Goal: Task Accomplishment & Management: Use online tool/utility

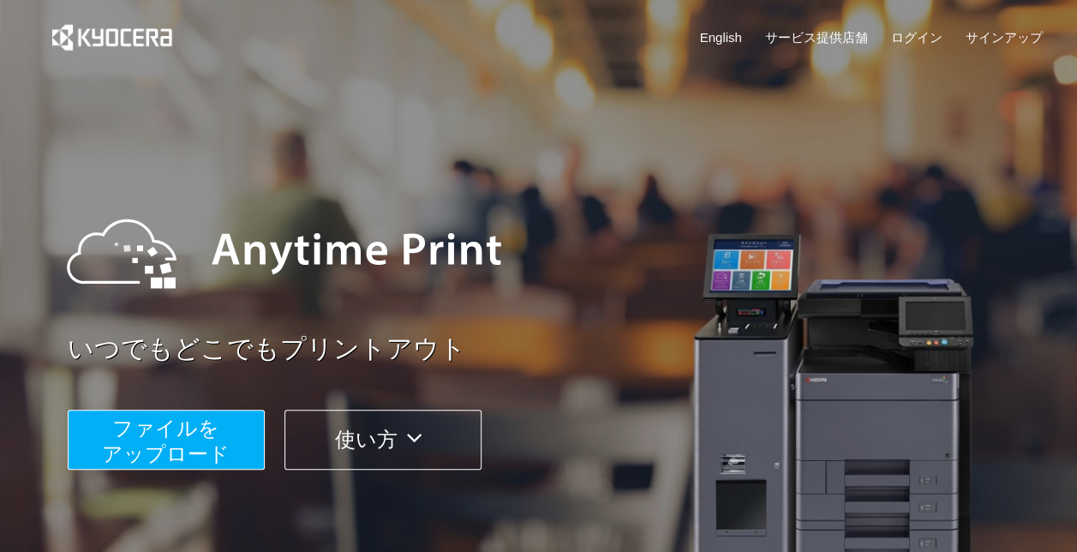
click at [218, 427] on button "ファイルを ​​アップロード" at bounding box center [166, 439] width 197 height 60
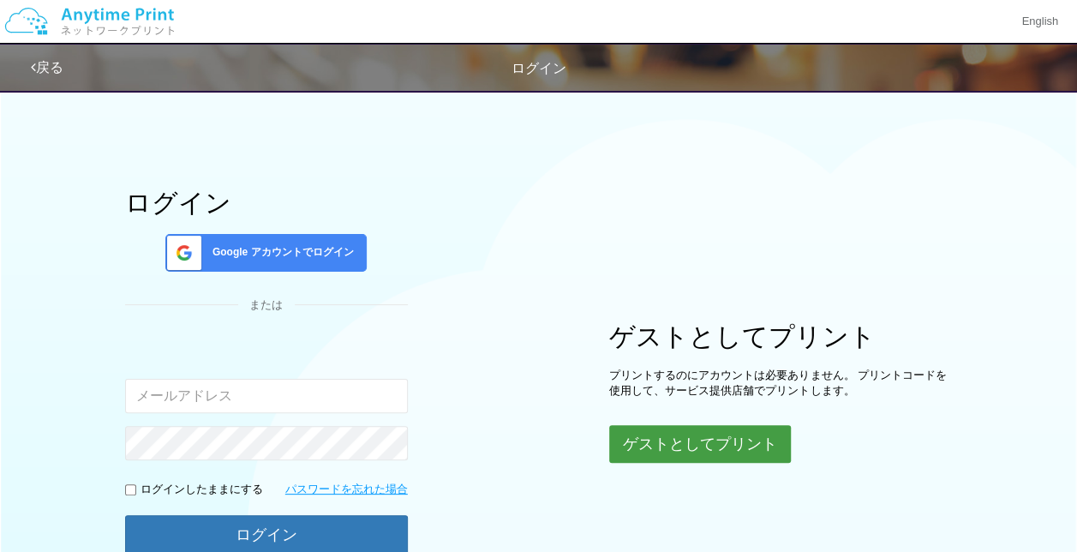
click at [694, 430] on button "ゲストとしてプリント" at bounding box center [700, 444] width 182 height 38
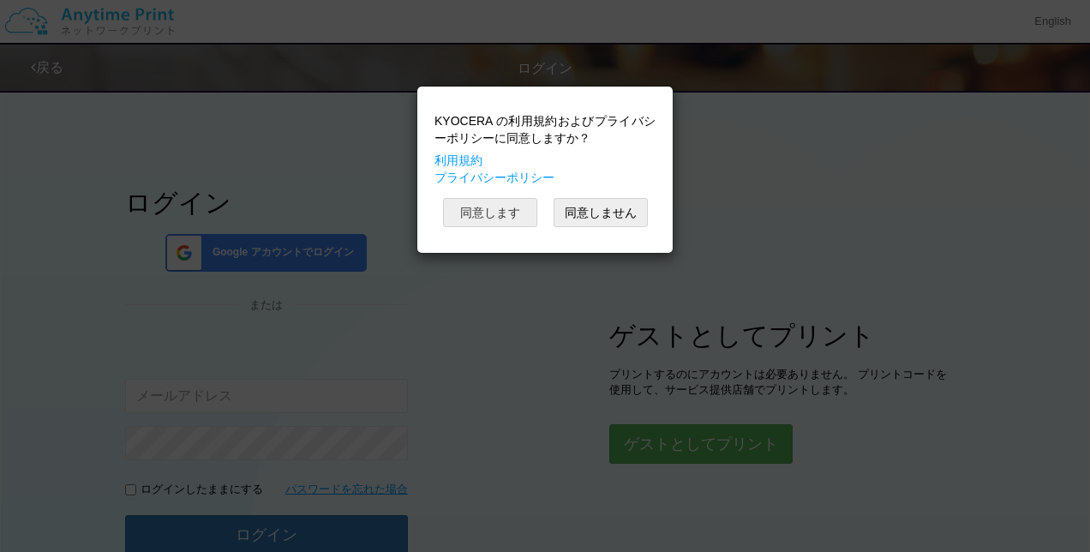
click at [512, 212] on button "同意します" at bounding box center [490, 212] width 94 height 29
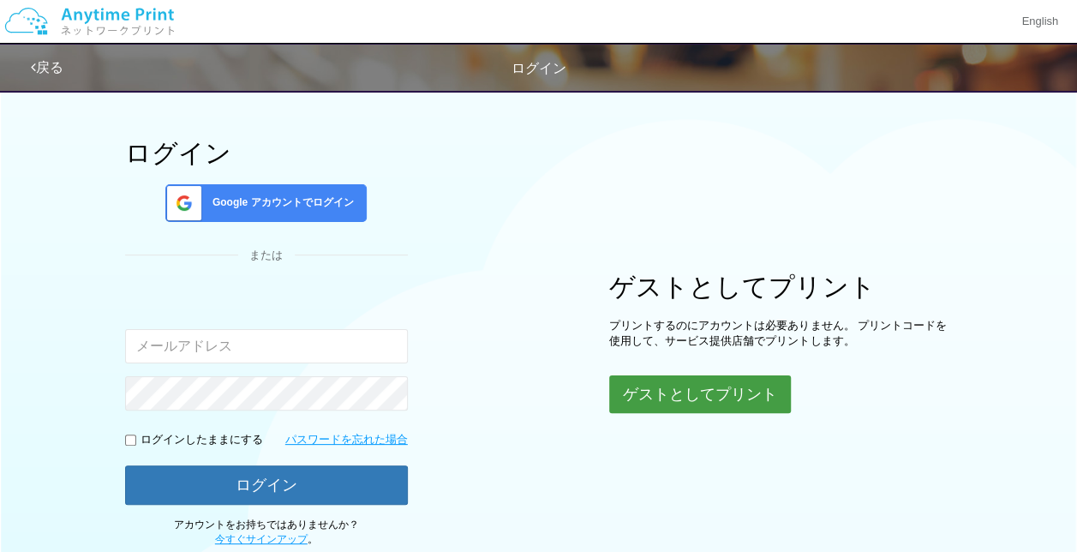
scroll to position [86, 0]
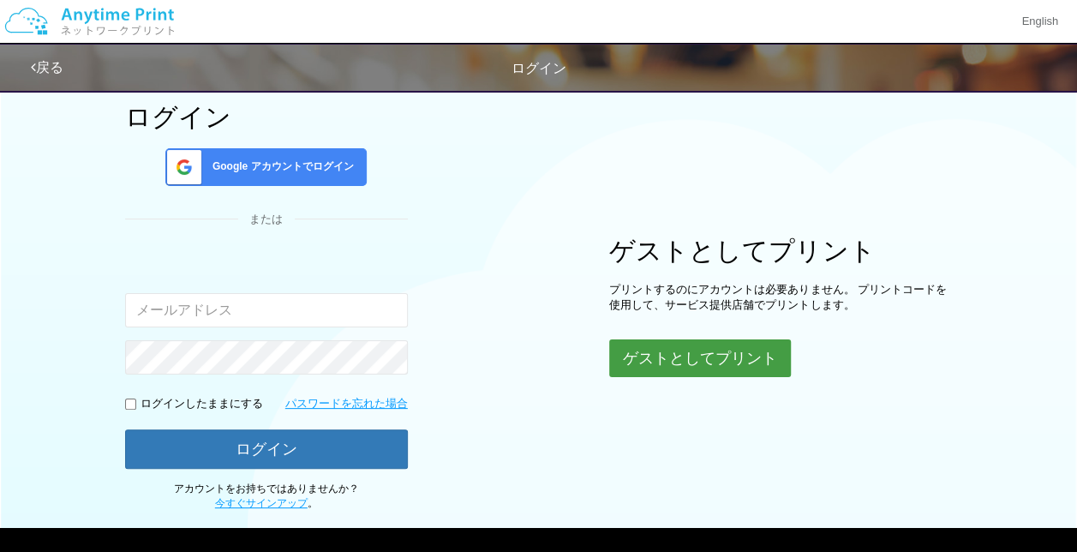
click at [720, 354] on button "ゲストとしてプリント" at bounding box center [700, 358] width 182 height 38
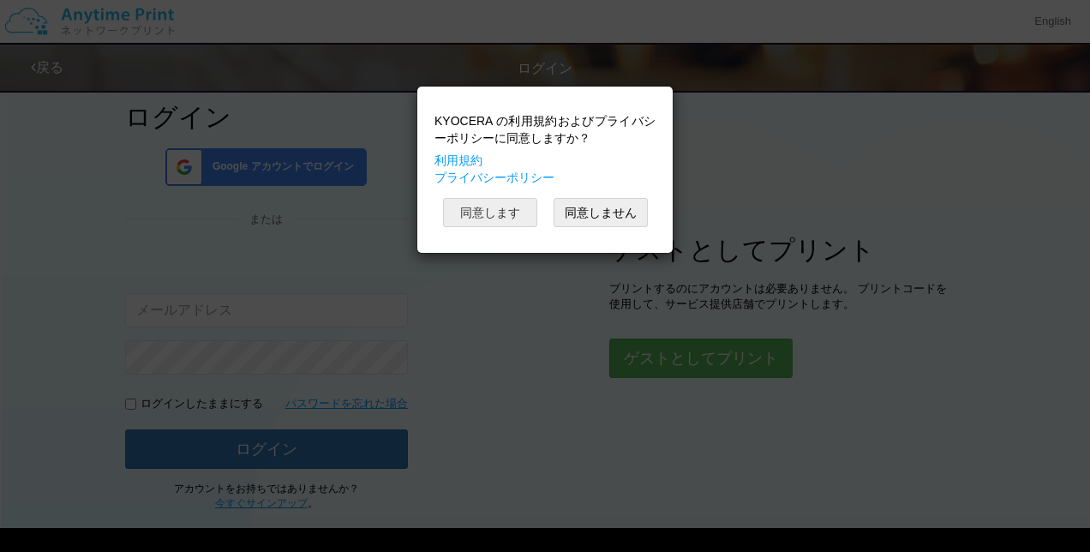
click at [505, 209] on button "同意します" at bounding box center [490, 212] width 94 height 29
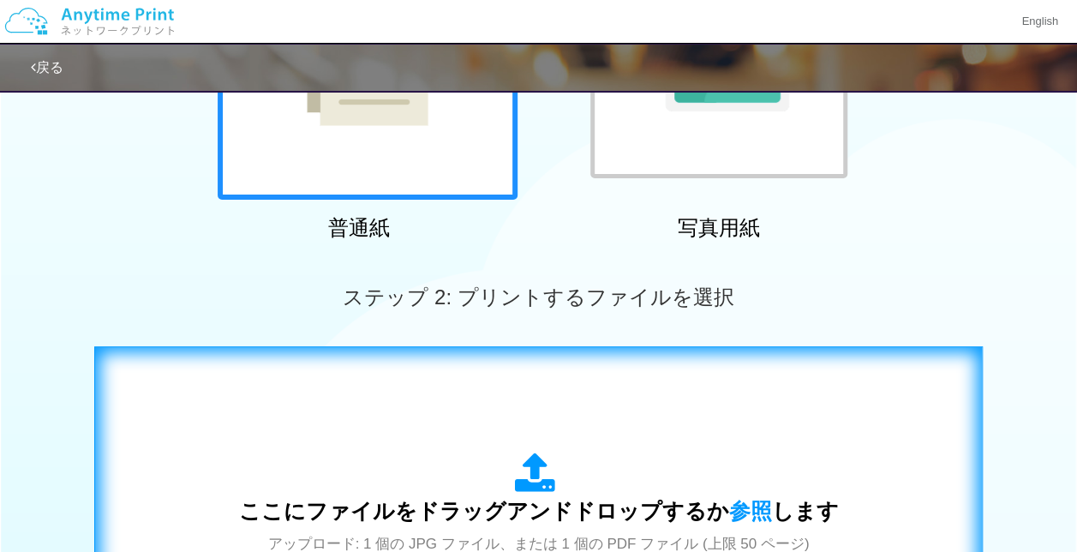
scroll to position [514, 0]
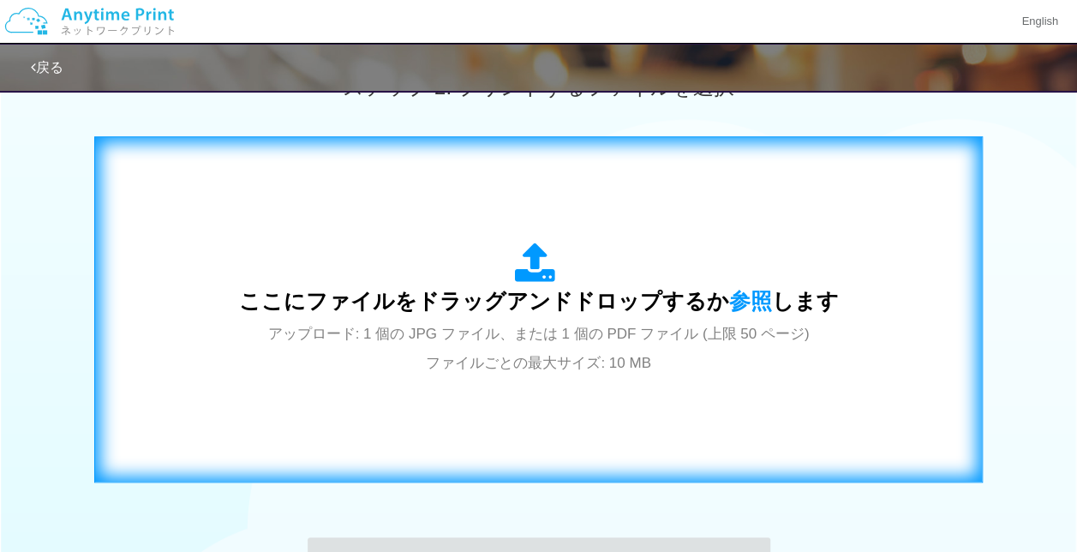
click at [475, 308] on span "ここにファイルをドラッグアンドドロップするか 参照 します" at bounding box center [539, 301] width 600 height 24
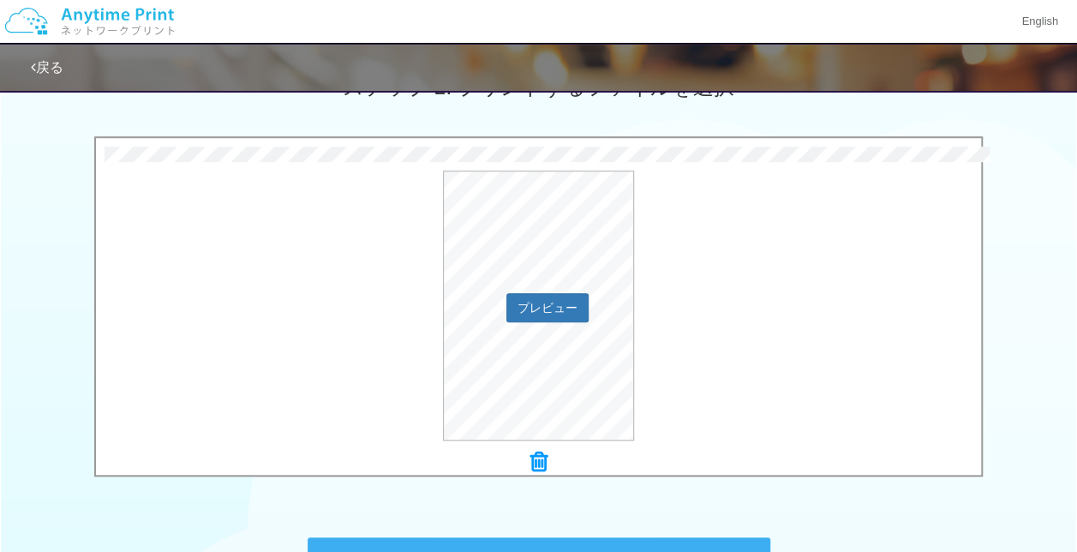
scroll to position [750, 0]
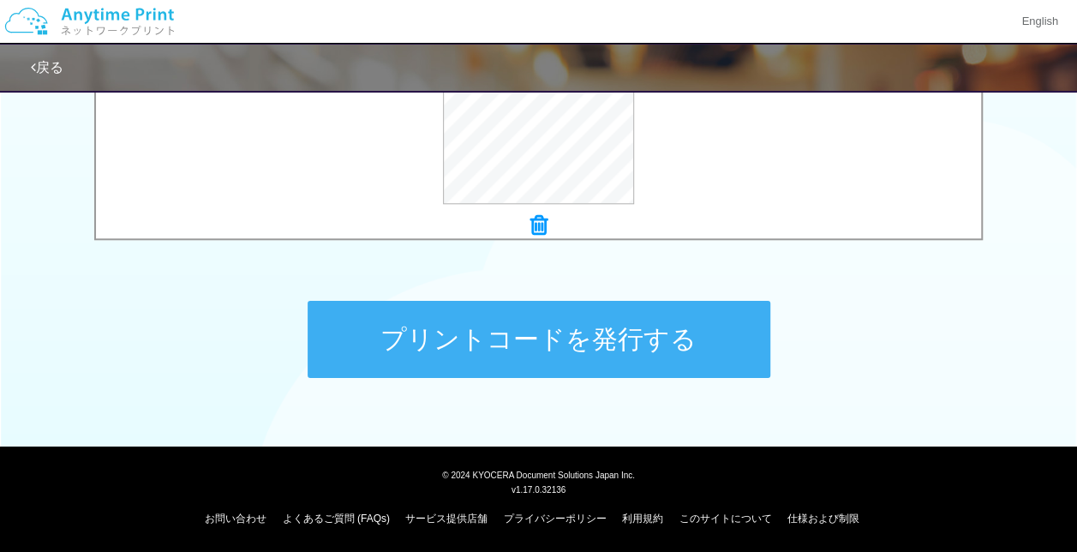
click at [475, 355] on button "プリントコードを発行する" at bounding box center [539, 339] width 463 height 77
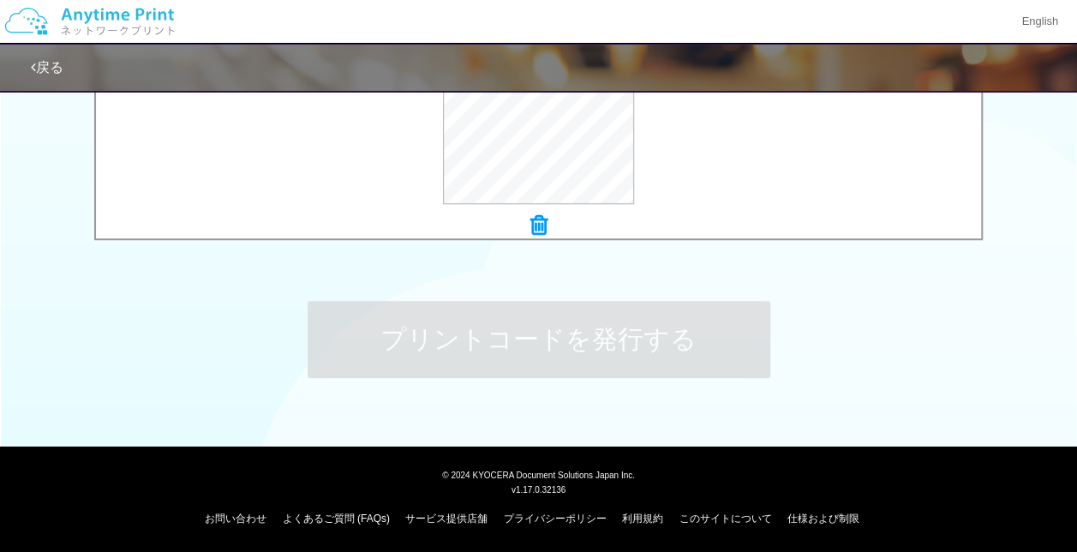
scroll to position [0, 0]
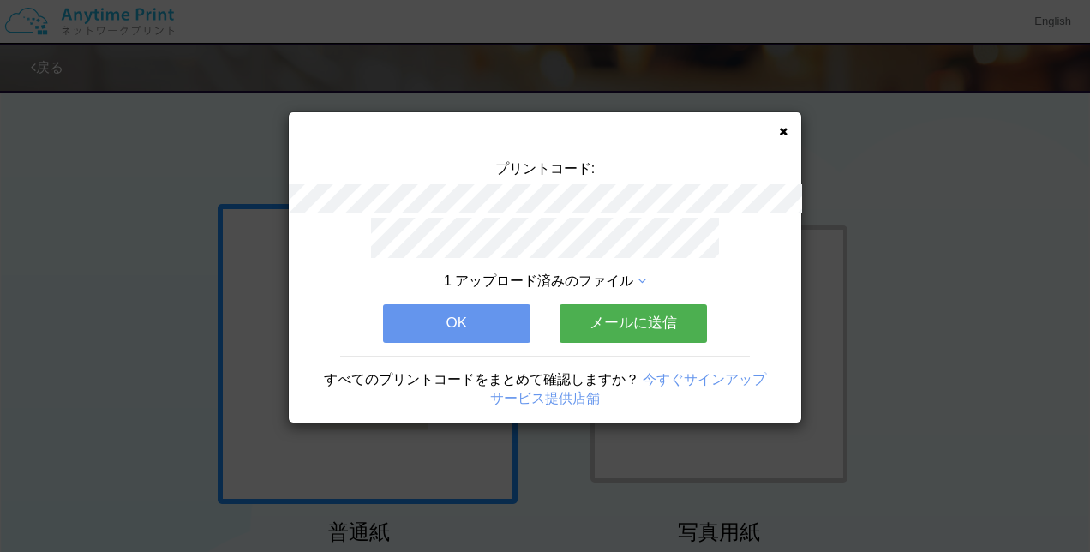
click at [789, 128] on div "プリントコード: 1 アップロード済みのファイル OK メールに送信 すべてのプリントコードをまとめて確認しますか？ 今すぐサインアップ サービス提供店舗" at bounding box center [545, 267] width 512 height 310
click at [786, 128] on icon at bounding box center [783, 131] width 9 height 11
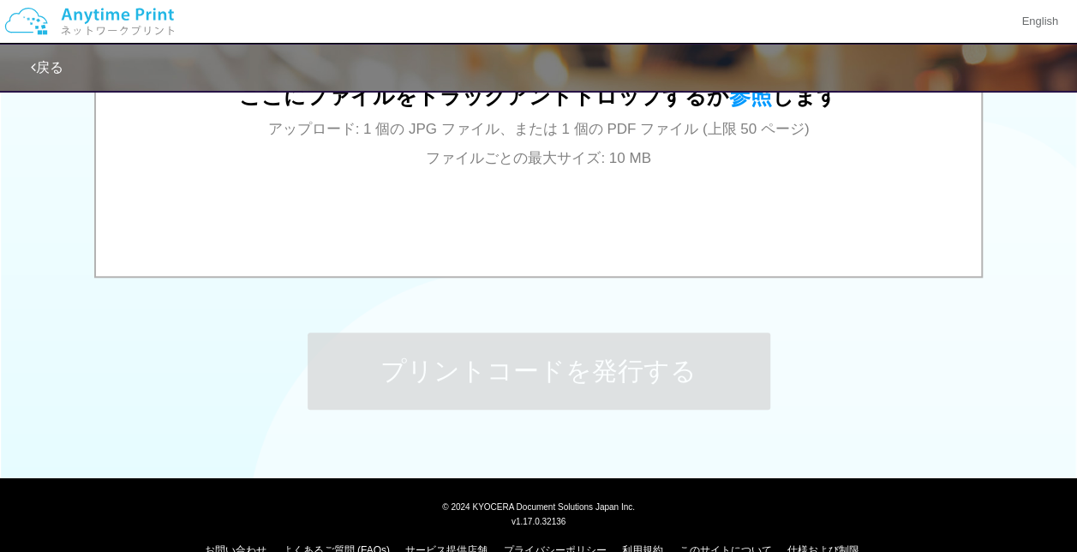
scroll to position [750, 0]
